Goal: Task Accomplishment & Management: Manage account settings

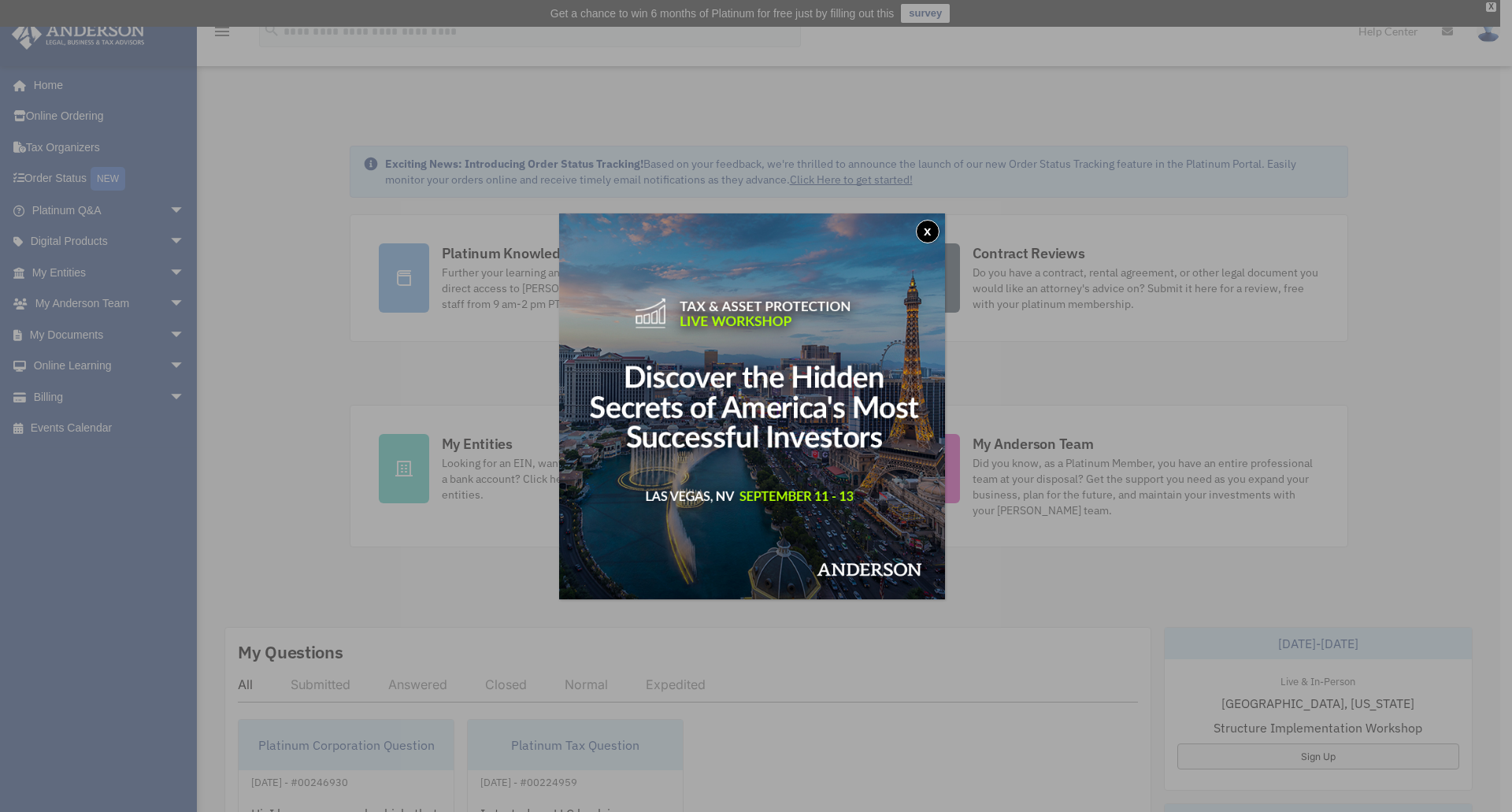
click at [928, 231] on button "x" at bounding box center [927, 231] width 24 height 24
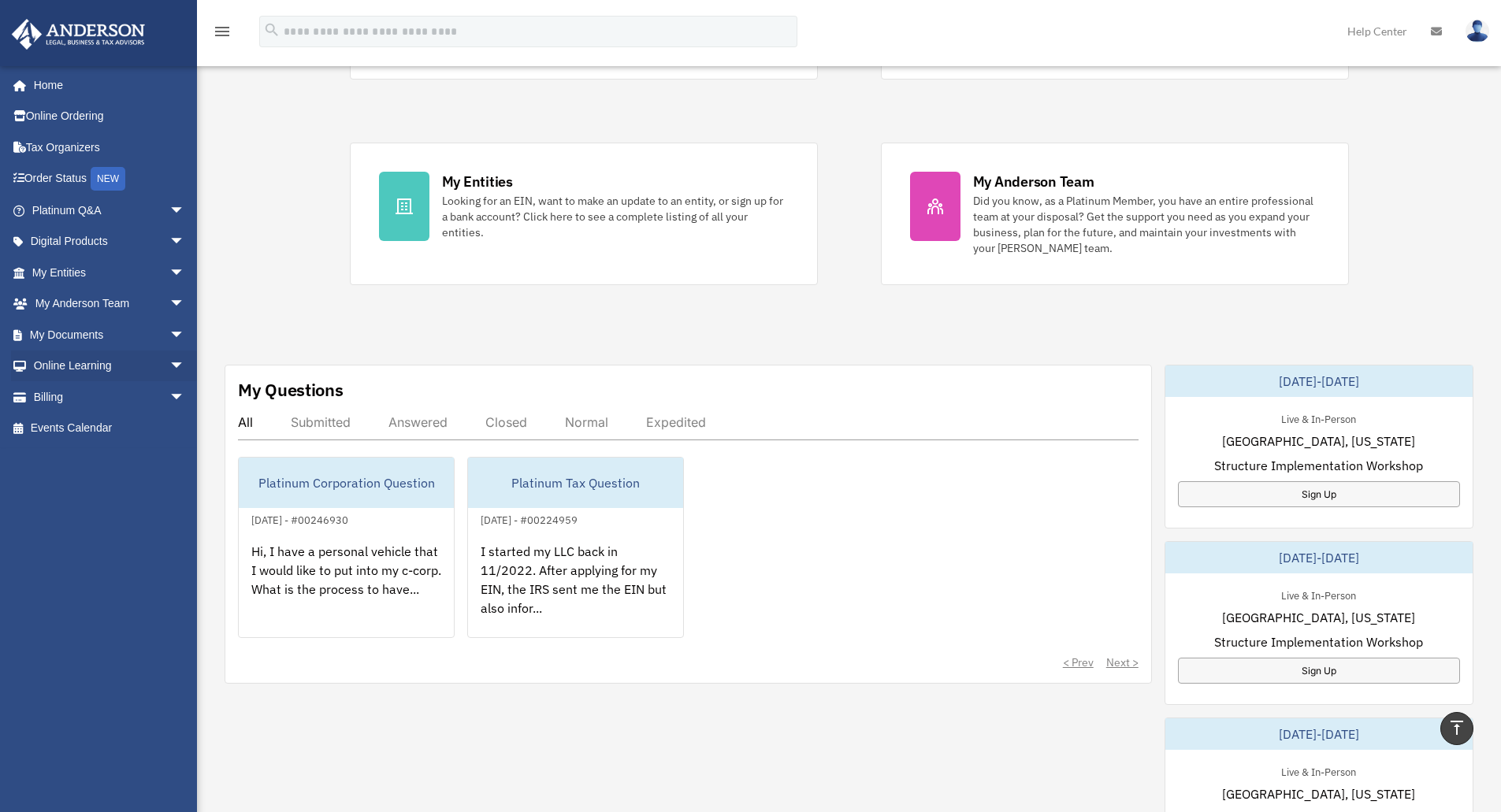
scroll to position [236, 0]
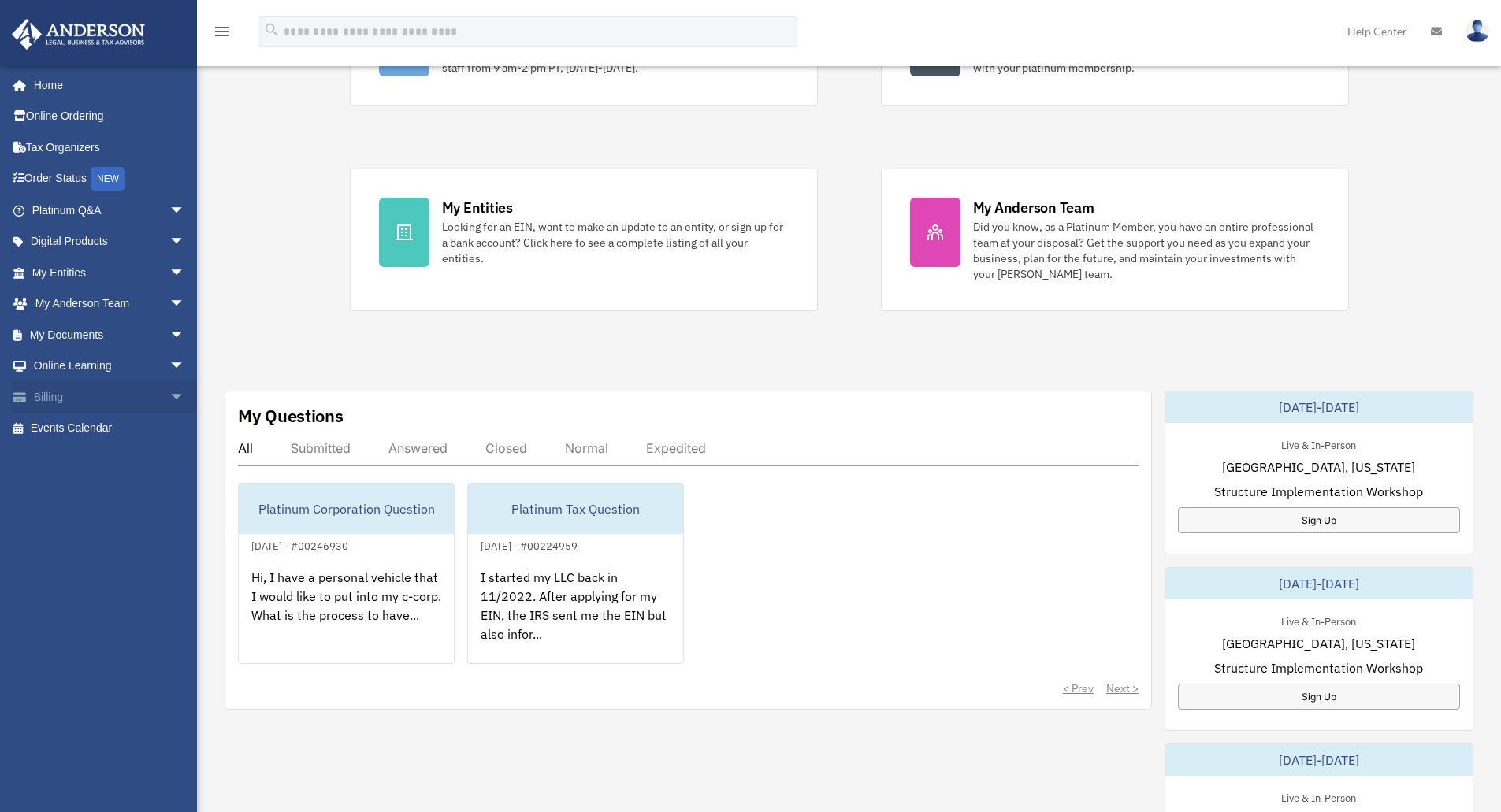
click at [170, 393] on span "arrow_drop_down" at bounding box center [185, 397] width 31 height 32
click at [137, 451] on link "Past Invoices" at bounding box center [115, 459] width 187 height 31
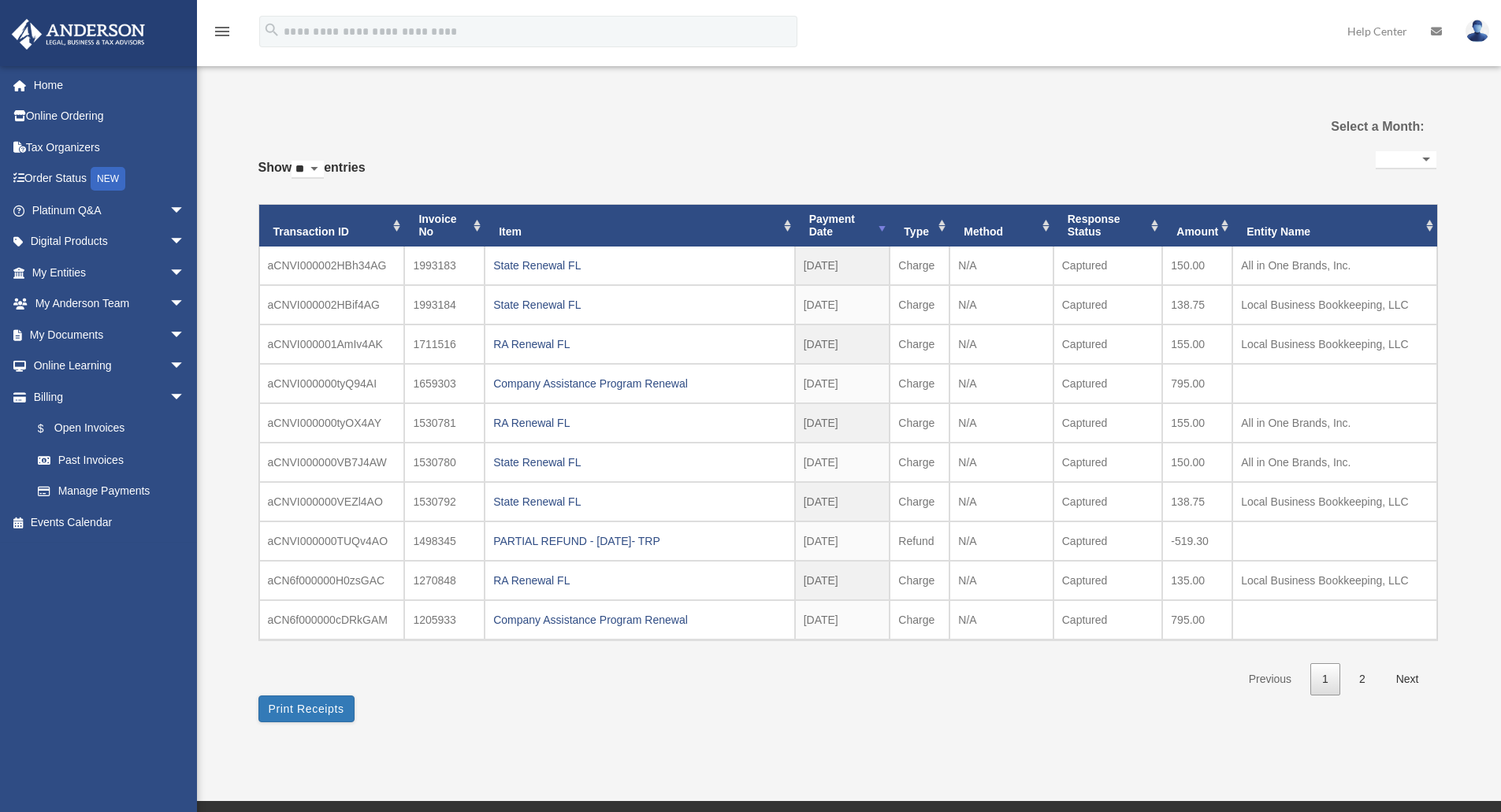
select select
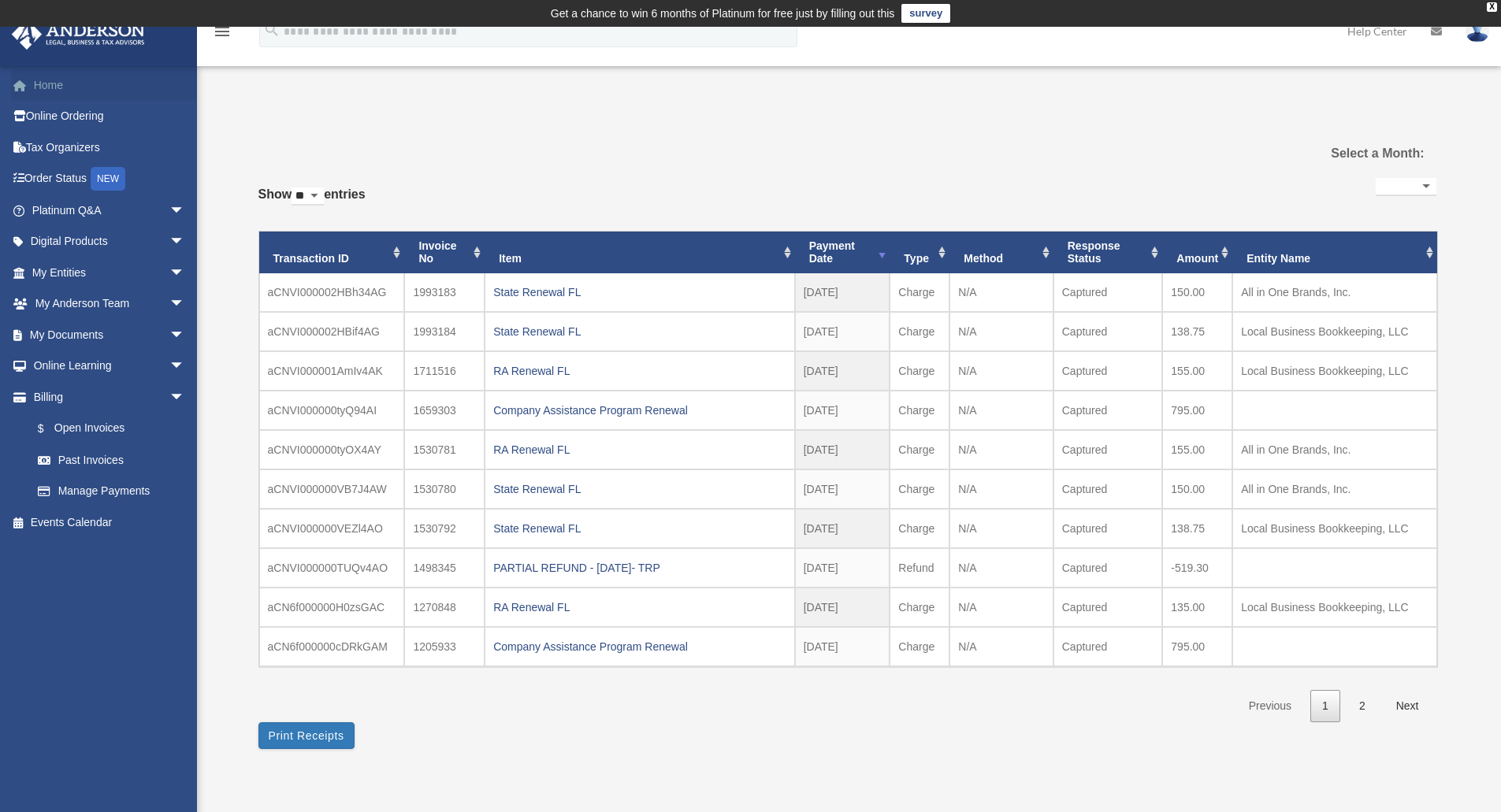
click at [89, 84] on link "Home" at bounding box center [110, 84] width 198 height 31
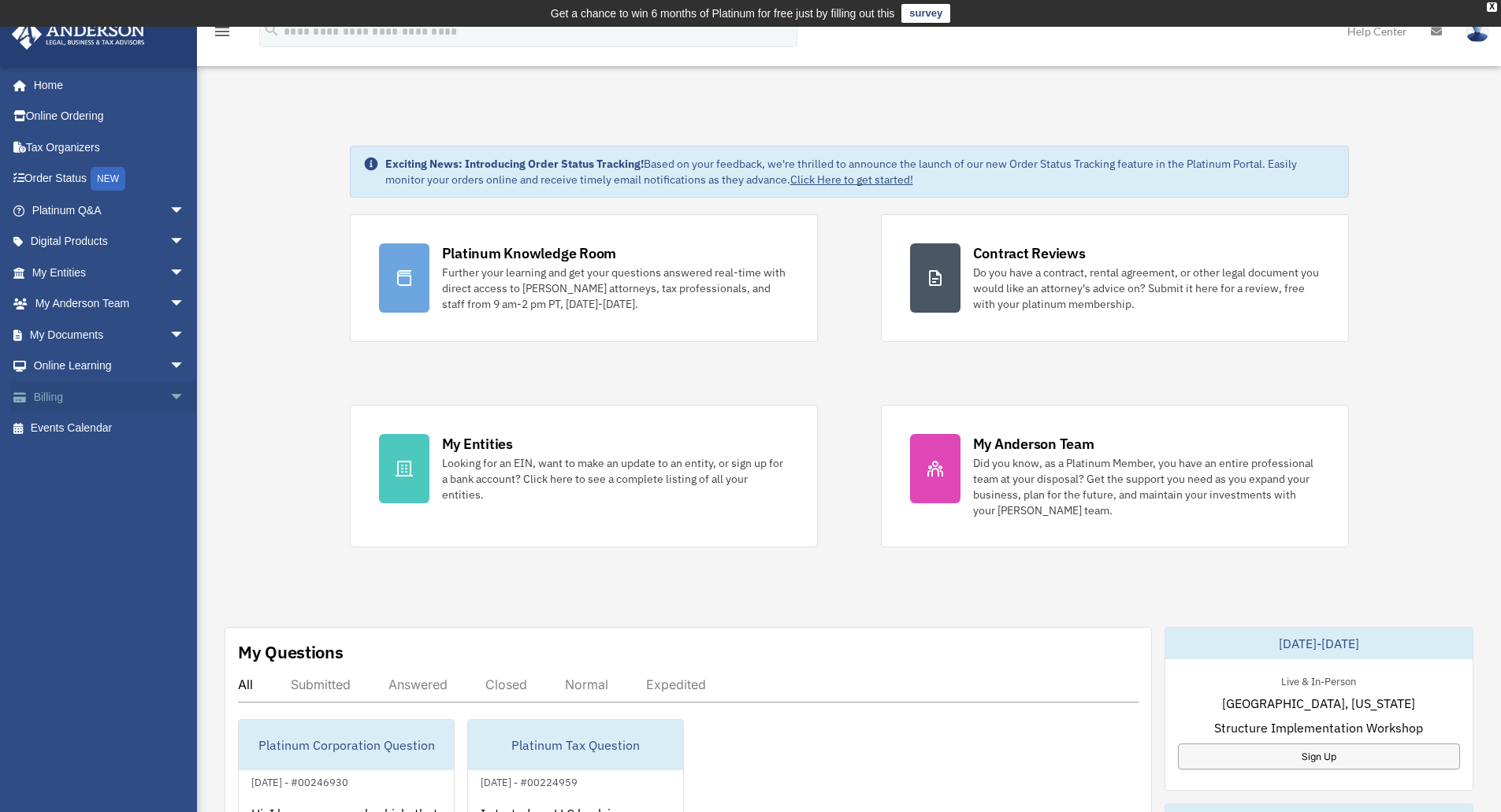
click at [170, 394] on span "arrow_drop_down" at bounding box center [185, 397] width 31 height 32
click at [115, 426] on link "$ Open Invoices" at bounding box center [115, 429] width 187 height 32
click at [170, 393] on span "arrow_drop_down" at bounding box center [185, 397] width 31 height 32
click at [98, 459] on link "Past Invoices" at bounding box center [115, 459] width 187 height 31
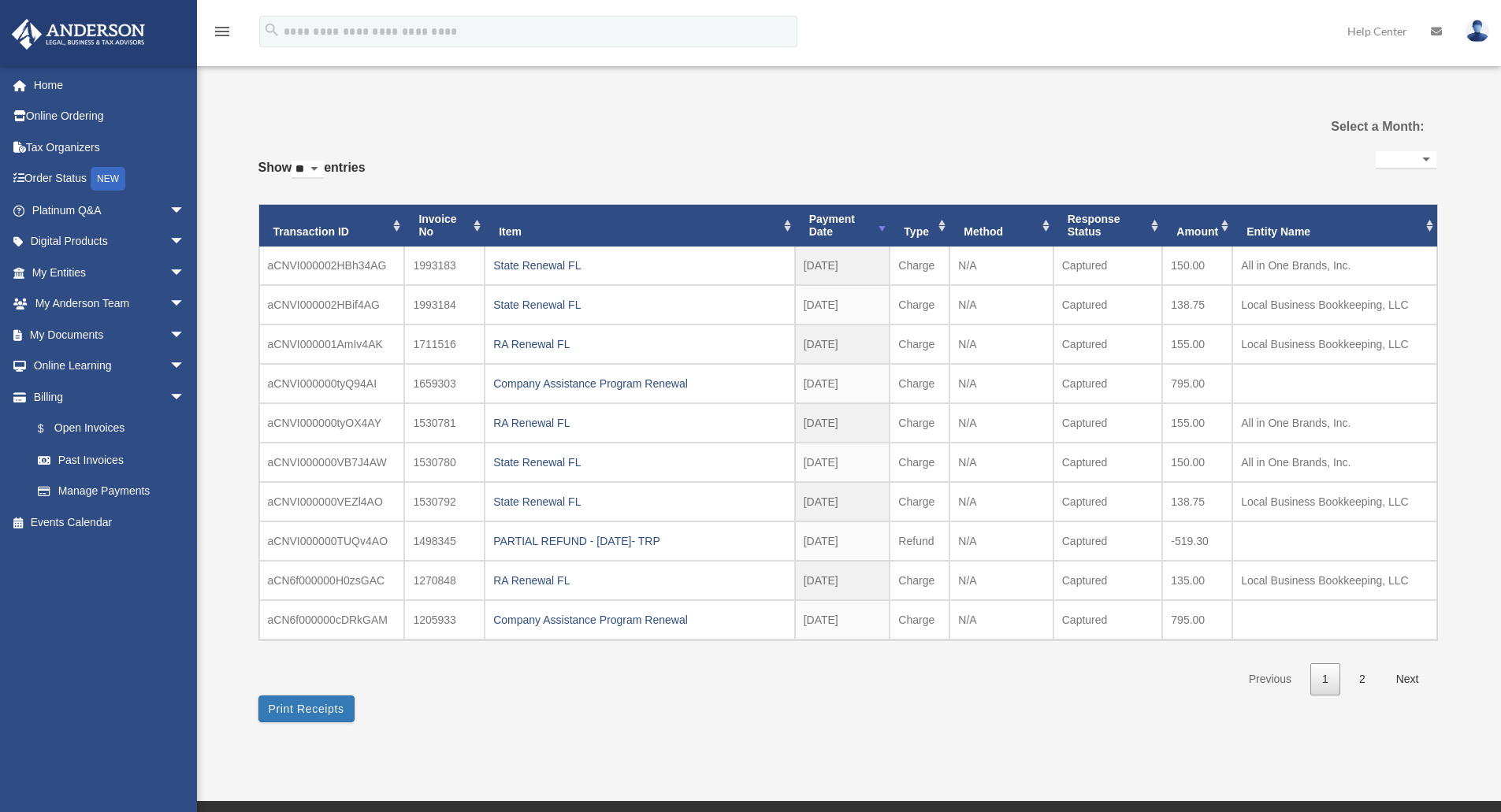
select select
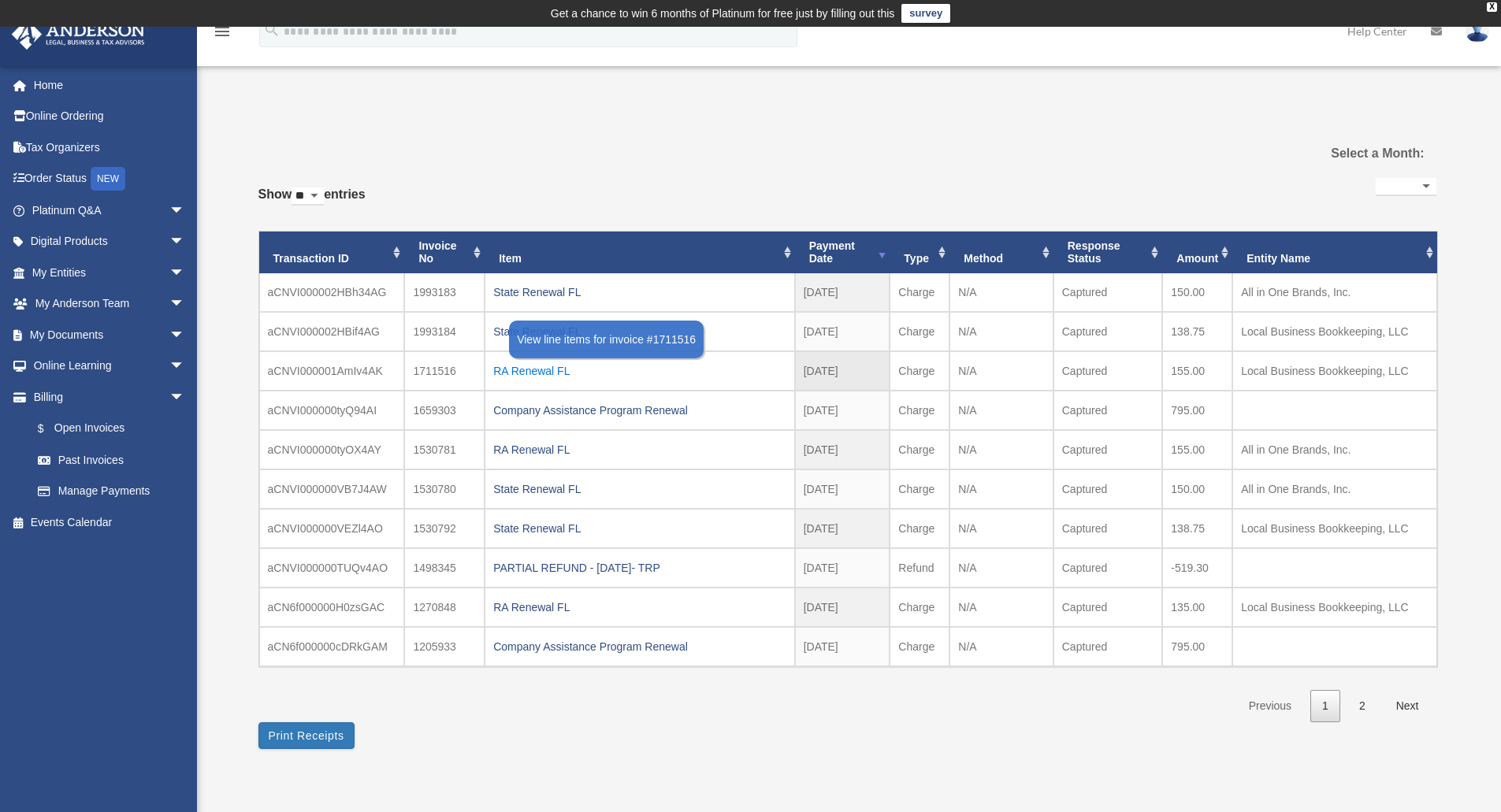
click at [545, 373] on div "RA Renewal FL" at bounding box center [640, 371] width 293 height 22
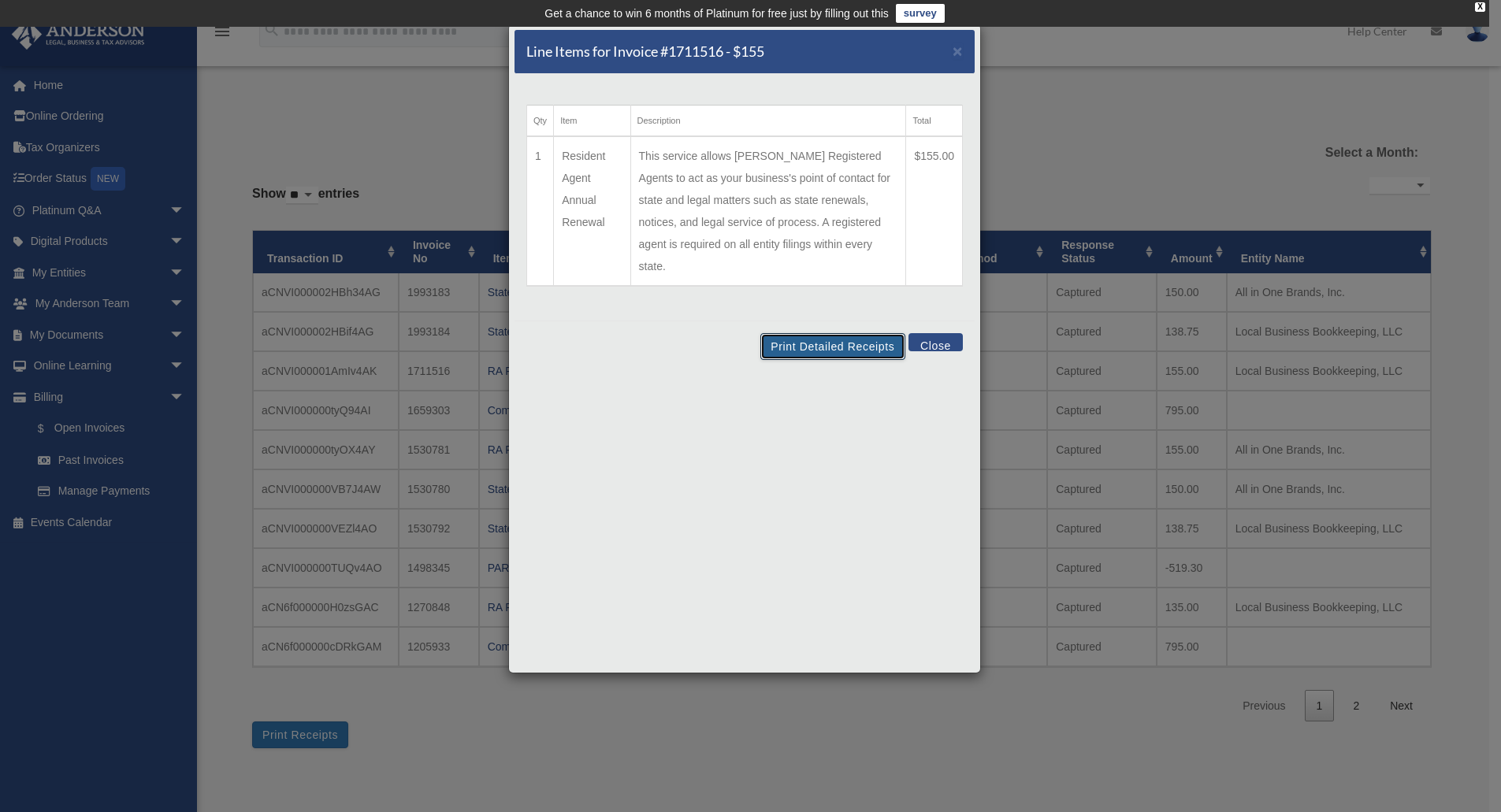
drag, startPoint x: 808, startPoint y: 320, endPoint x: 1362, endPoint y: 781, distance: 720.7
click at [811, 333] on button "Print Detailed Receipts" at bounding box center [832, 346] width 144 height 26
drag, startPoint x: 958, startPoint y: 48, endPoint x: 976, endPoint y: 27, distance: 27.7
click at [958, 44] on span "×" at bounding box center [957, 50] width 10 height 18
